Goal: Information Seeking & Learning: Learn about a topic

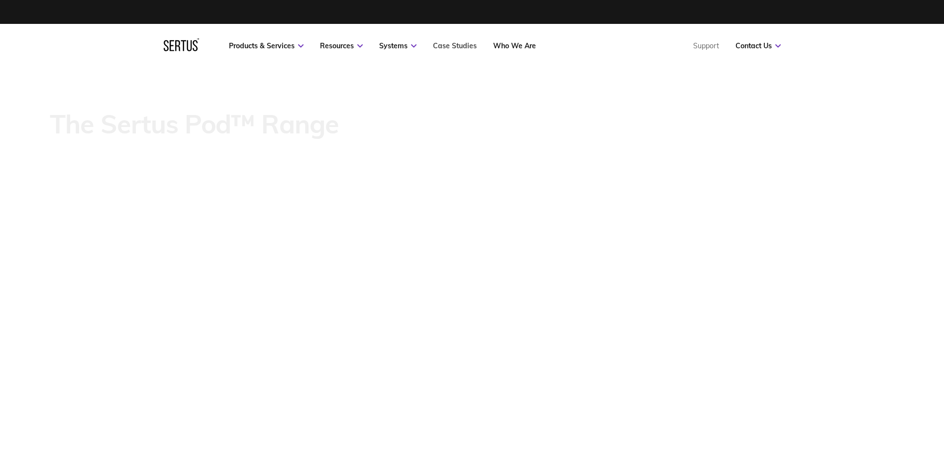
click at [460, 47] on link "Case Studies" at bounding box center [455, 45] width 44 height 9
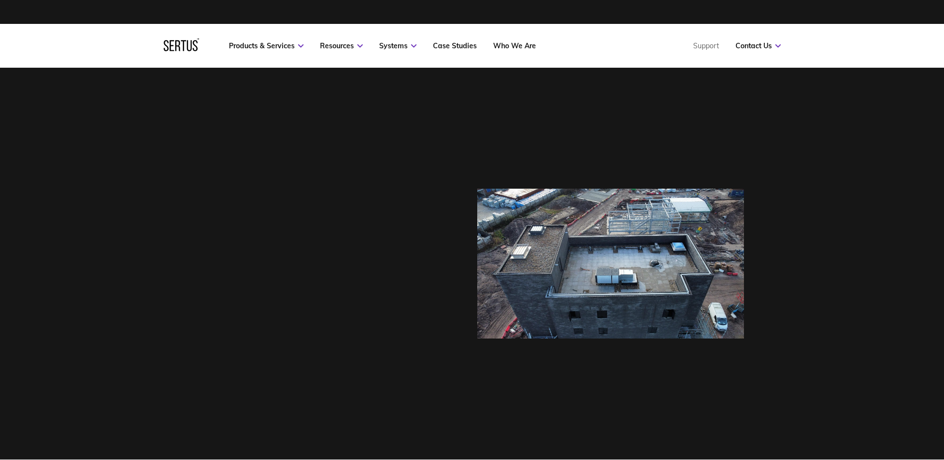
scroll to position [719, 570]
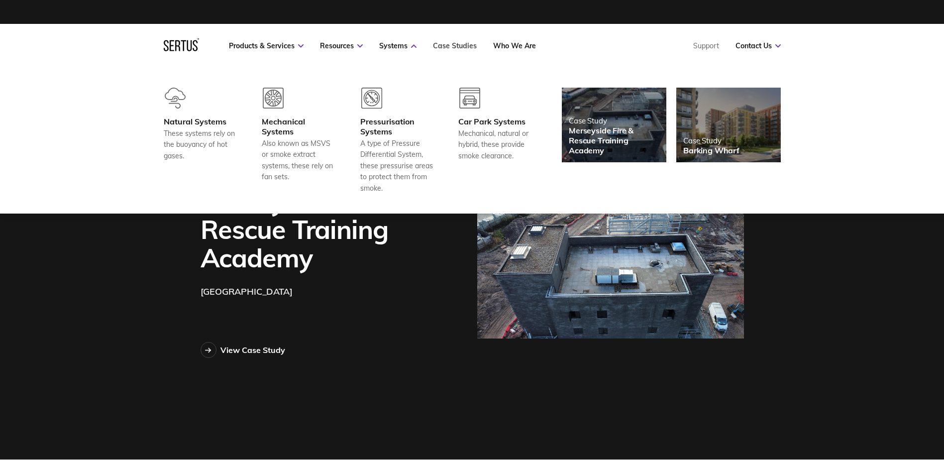
click at [459, 45] on link "Case Studies" at bounding box center [455, 45] width 44 height 9
click at [447, 46] on link "Case Studies" at bounding box center [455, 45] width 44 height 9
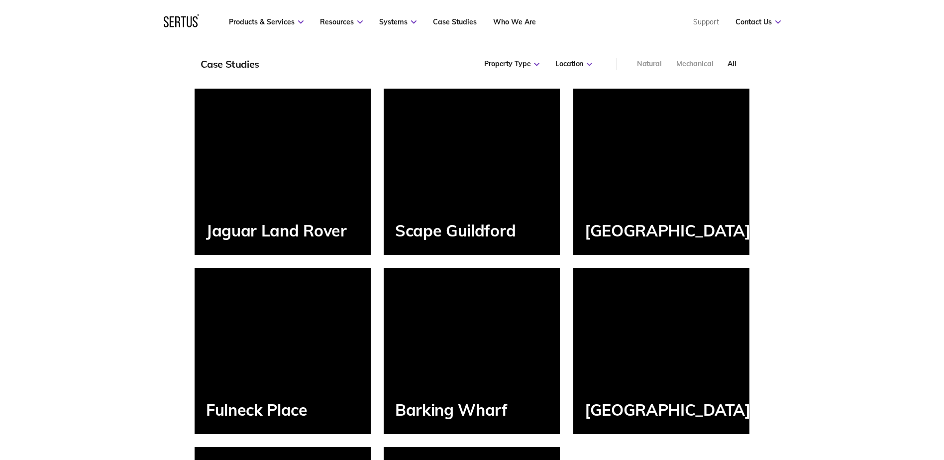
scroll to position [1045, 0]
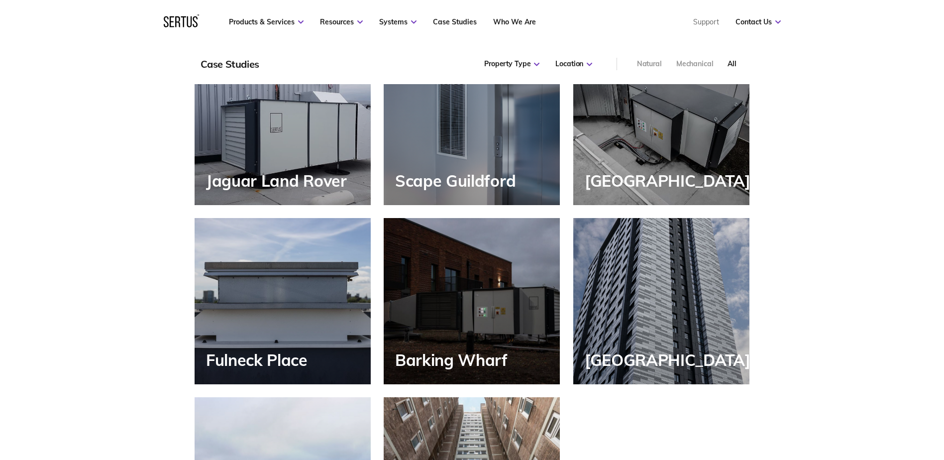
click at [616, 168] on div "[GEOGRAPHIC_DATA]" at bounding box center [661, 122] width 176 height 166
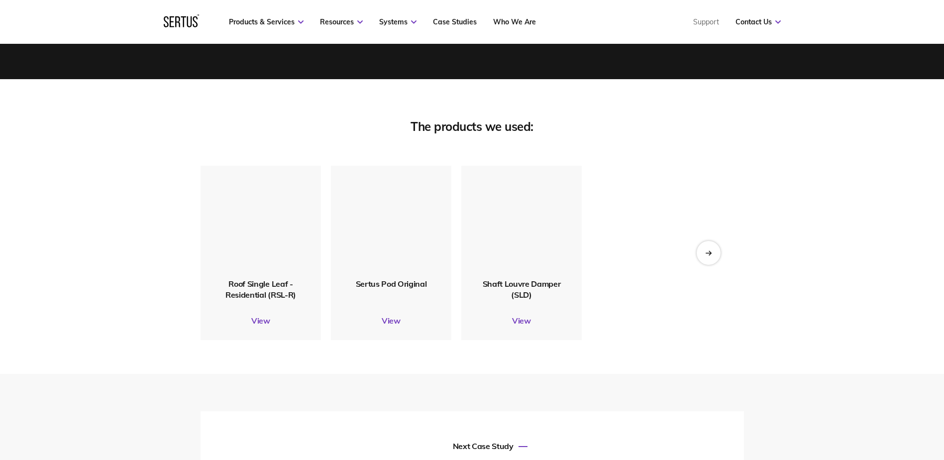
scroll to position [1890, 0]
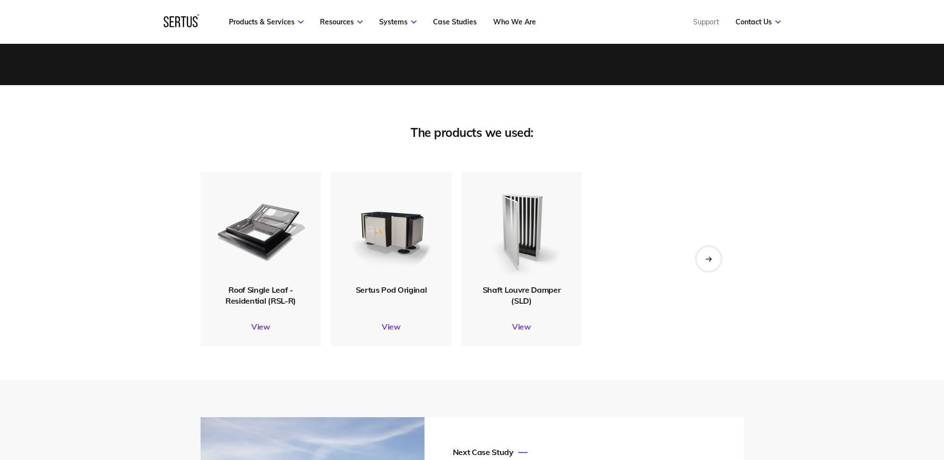
click at [617, 261] on icon "Next slide" at bounding box center [708, 258] width 6 height 5
click at [520, 273] on link "View" at bounding box center [521, 326] width 120 height 10
click at [524, 273] on link "View" at bounding box center [521, 326] width 120 height 10
